Goal: Transaction & Acquisition: Book appointment/travel/reservation

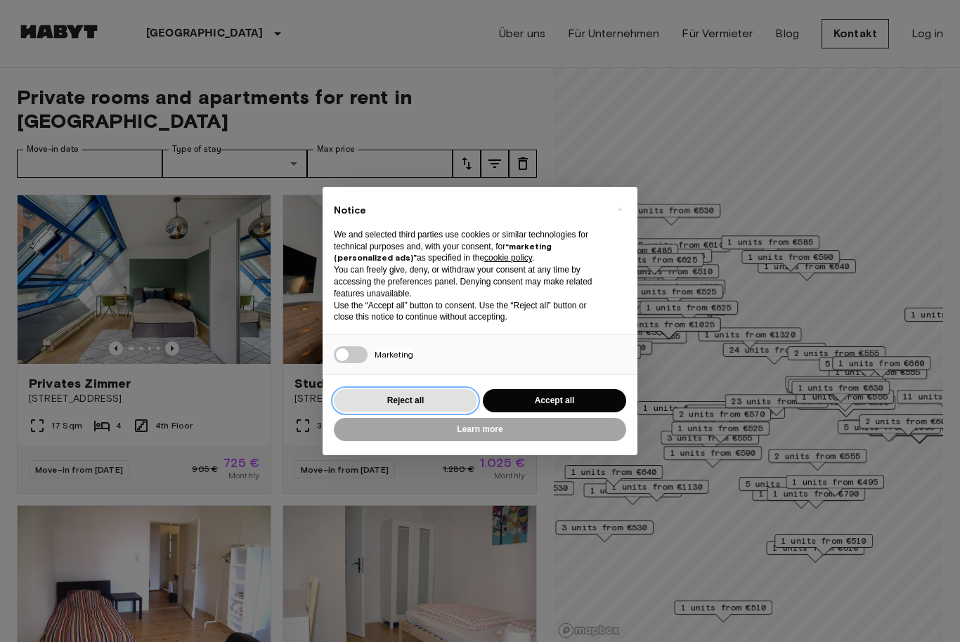
click at [434, 393] on button "Reject all" at bounding box center [405, 400] width 143 height 23
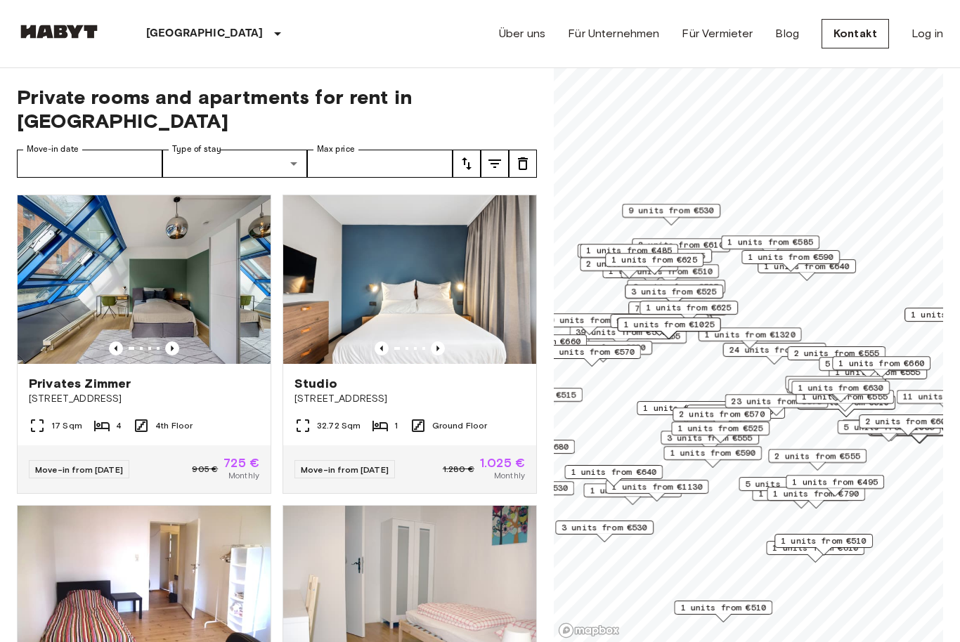
scroll to position [5, 0]
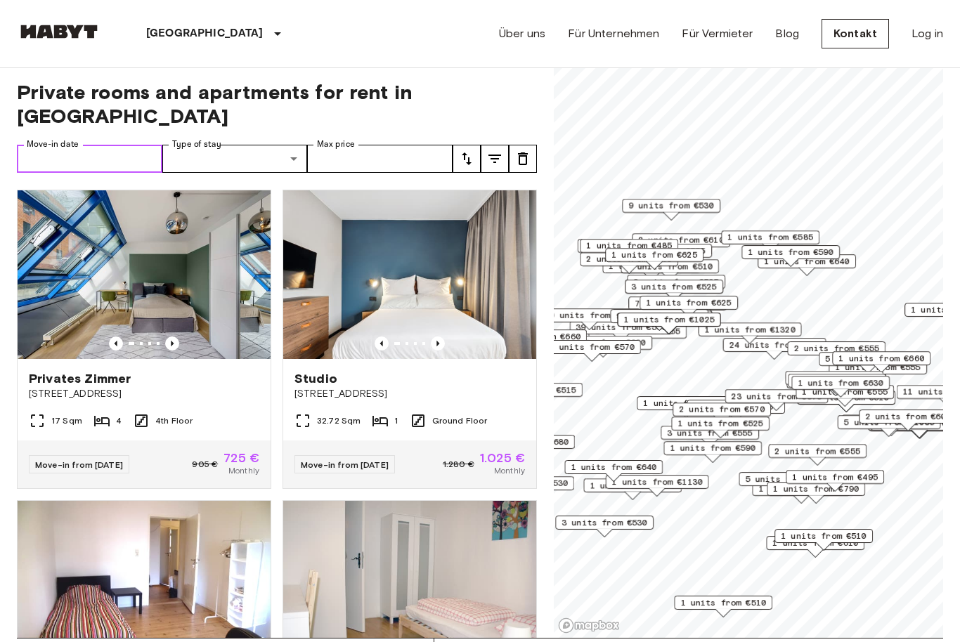
click at [53, 145] on input "Move-in date" at bounding box center [89, 159] width 145 height 28
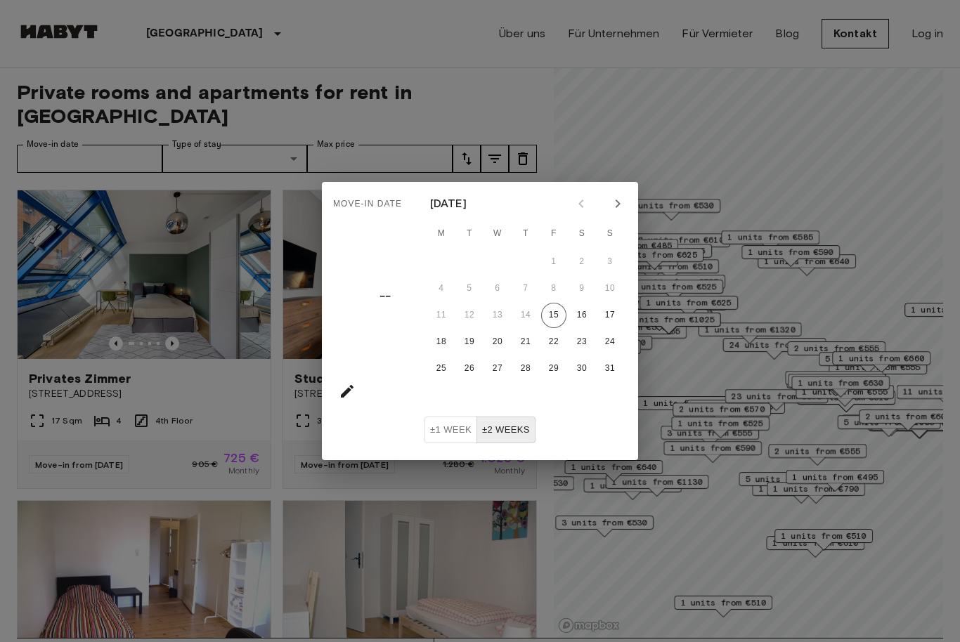
click at [627, 207] on button "Next month" at bounding box center [618, 204] width 24 height 24
click at [624, 207] on icon "Next month" at bounding box center [617, 203] width 17 height 17
click at [495, 263] on button "1" at bounding box center [497, 261] width 25 height 25
type input "**********"
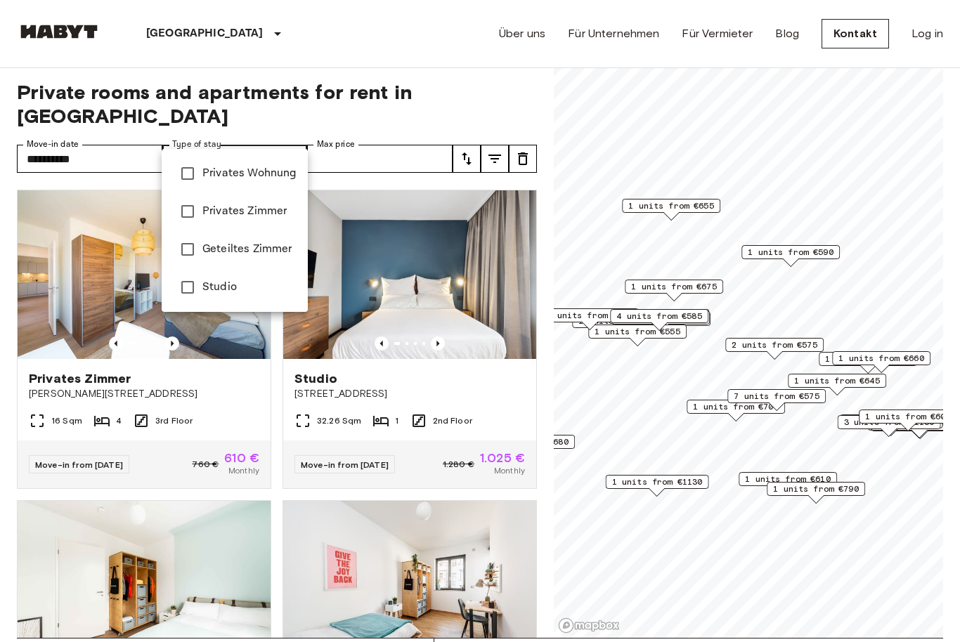
click at [266, 159] on li "Privates Wohnung" at bounding box center [235, 174] width 146 height 38
type input "**********"
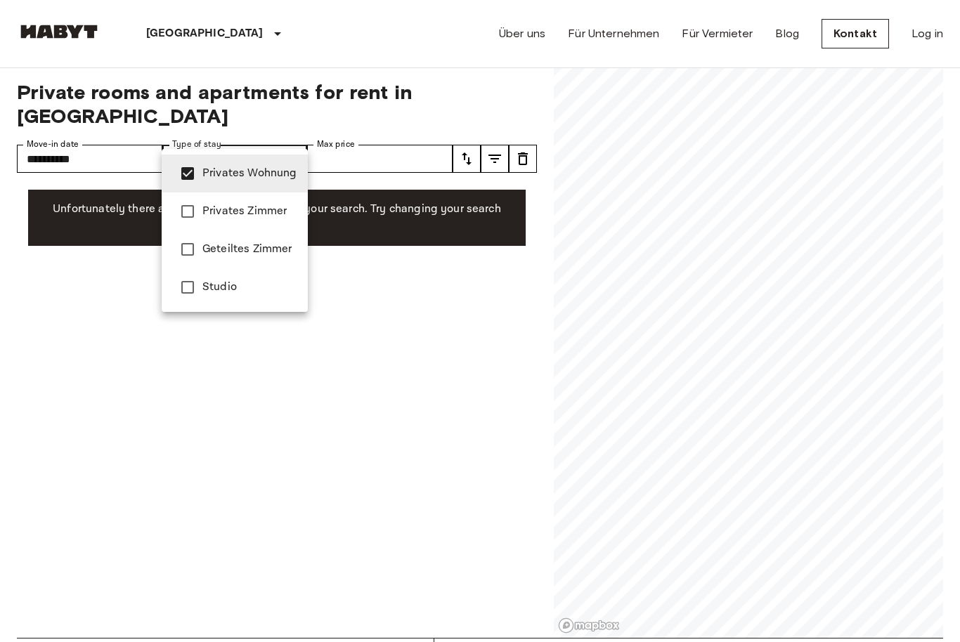
click at [298, 403] on div at bounding box center [480, 321] width 960 height 642
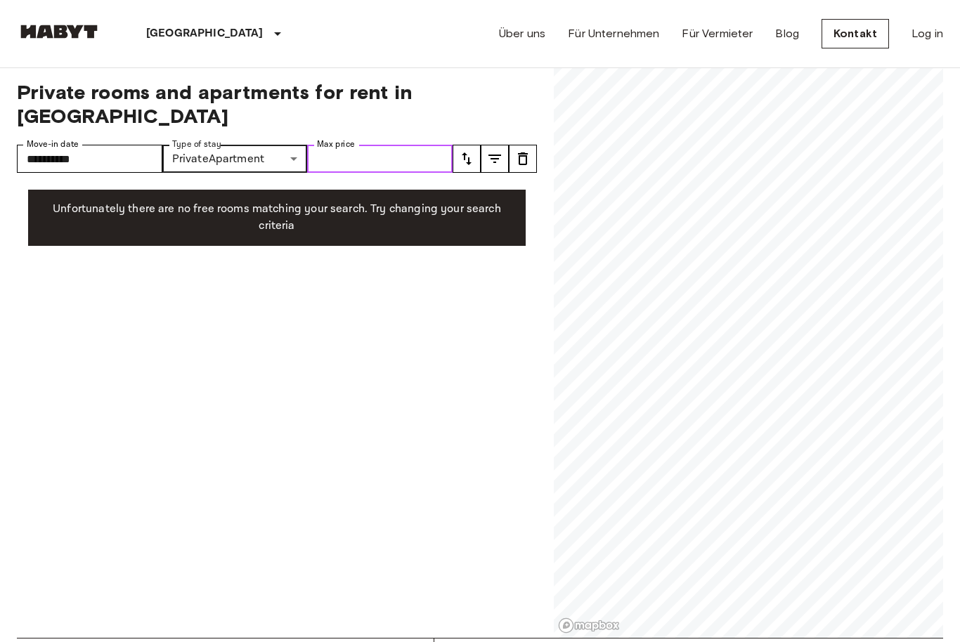
click at [381, 145] on input "Max price" at bounding box center [379, 159] width 145 height 28
type input "****"
click at [469, 151] on icon "tune" at bounding box center [466, 159] width 17 height 17
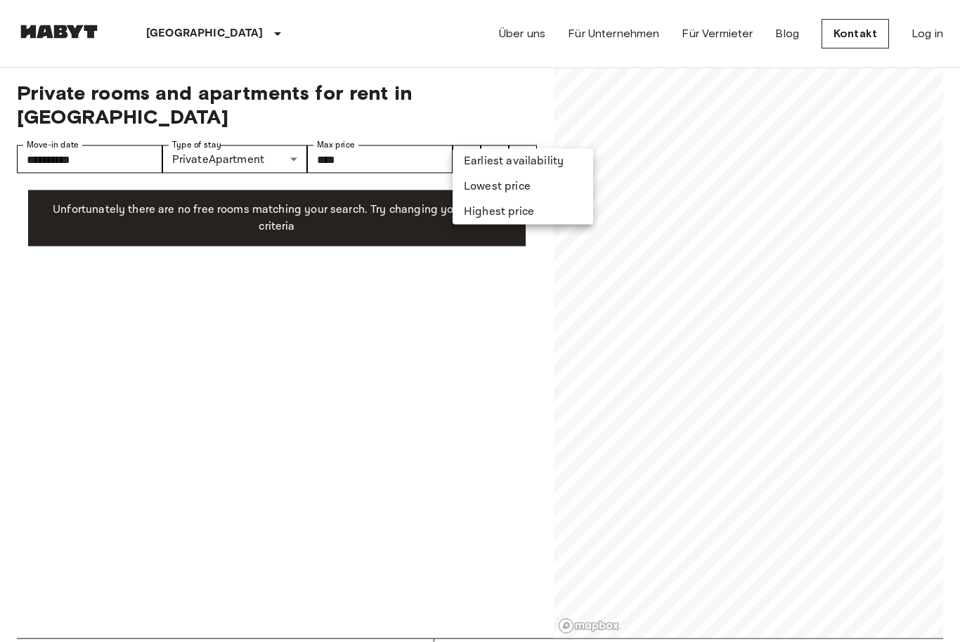
scroll to position [5, 0]
click at [462, 348] on div at bounding box center [480, 321] width 960 height 642
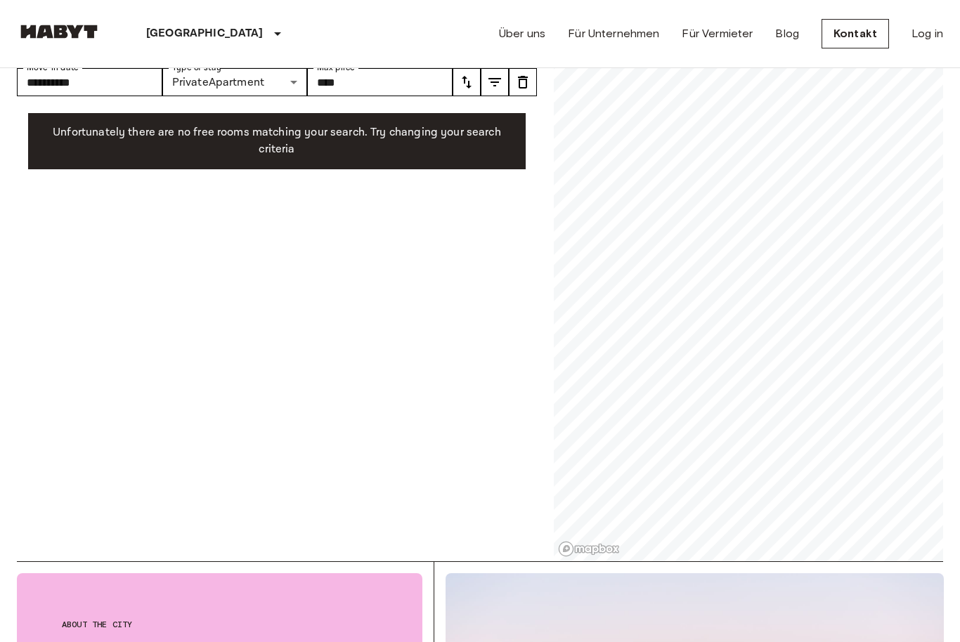
scroll to position [0, 0]
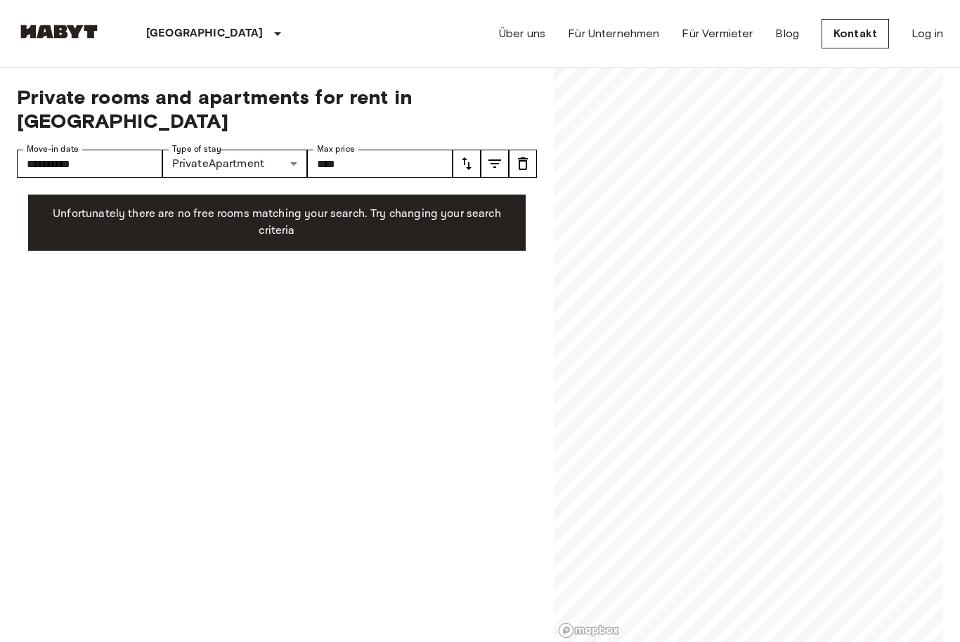
click at [531, 39] on link "Über uns" at bounding box center [522, 33] width 46 height 17
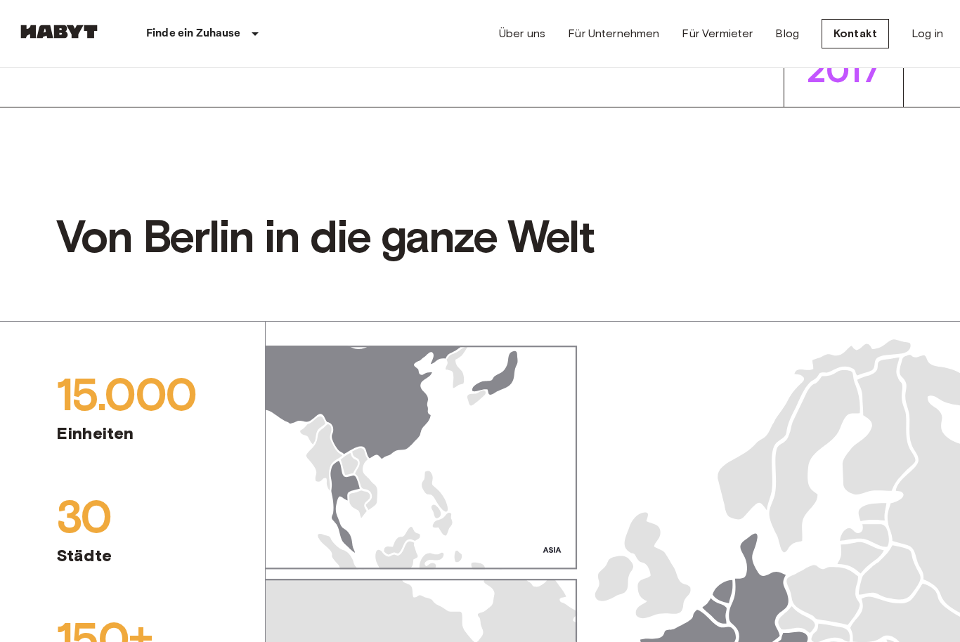
scroll to position [500, 0]
